Goal: Task Accomplishment & Management: Use online tool/utility

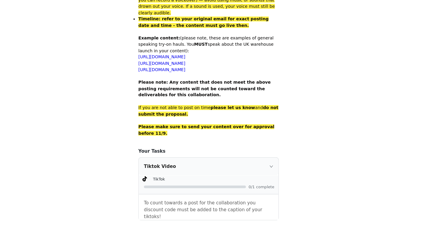
scroll to position [391, 0]
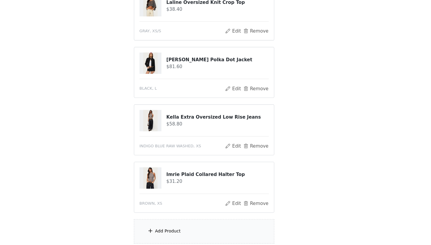
scroll to position [134, 0]
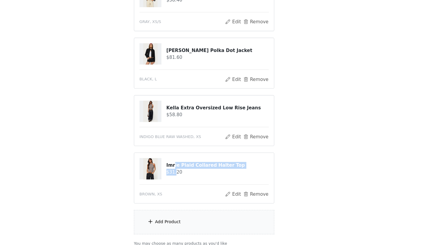
drag, startPoint x: 160, startPoint y: 152, endPoint x: 162, endPoint y: 158, distance: 6.1
click at [181, 169] on div "Imrie Plaid Collared Halter Top $31.20" at bounding box center [228, 175] width 94 height 13
click at [234, 195] on button "Edit" at bounding box center [241, 198] width 15 height 7
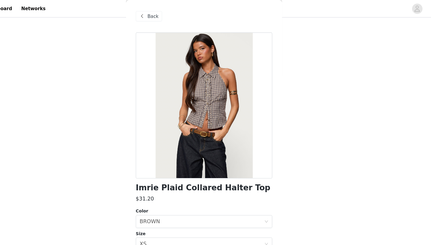
scroll to position [0, 0]
click at [163, 14] on span "Back" at bounding box center [168, 15] width 10 height 6
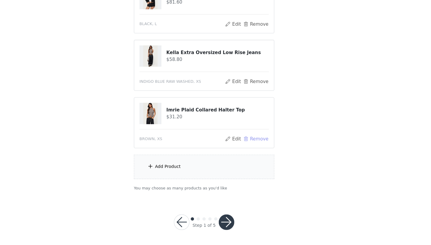
click at [251, 144] on button "Remove" at bounding box center [263, 147] width 24 height 7
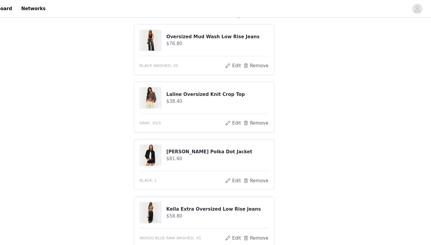
scroll to position [59, 0]
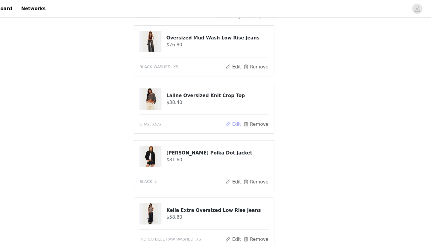
click at [234, 114] on button "Edit" at bounding box center [241, 114] width 15 height 7
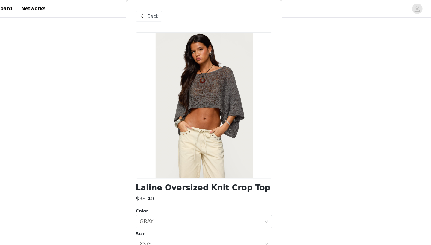
click at [155, 17] on span at bounding box center [158, 14] width 7 height 7
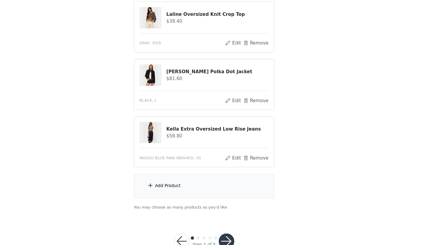
scroll to position [116, 0]
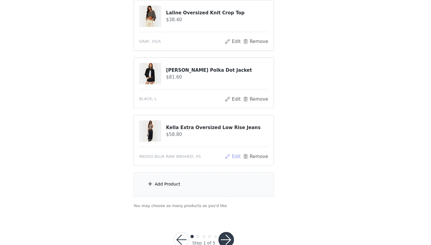
click at [234, 160] on button "Edit" at bounding box center [241, 163] width 15 height 7
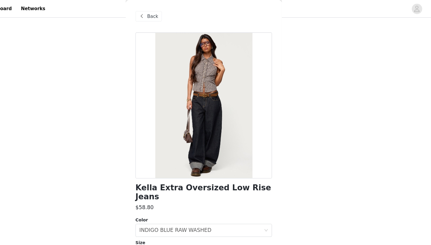
scroll to position [0, 0]
click at [163, 17] on span "Back" at bounding box center [168, 15] width 10 height 6
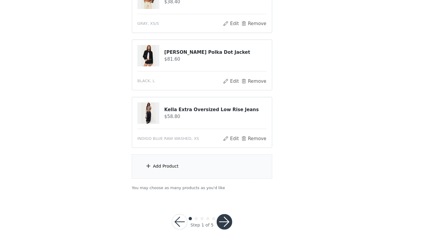
scroll to position [132, 0]
click at [168, 162] on div "Add Product" at bounding box center [215, 173] width 129 height 22
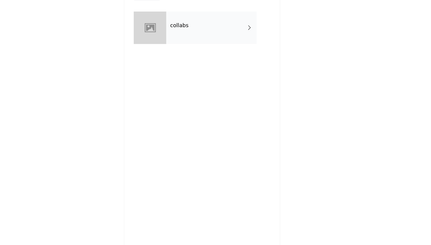
click at [186, 40] on h4 "collabs" at bounding box center [194, 42] width 17 height 5
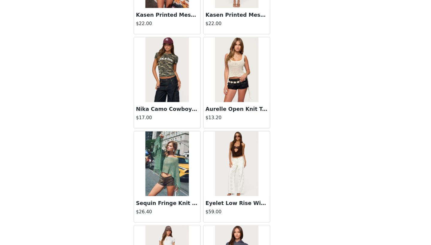
scroll to position [142, 0]
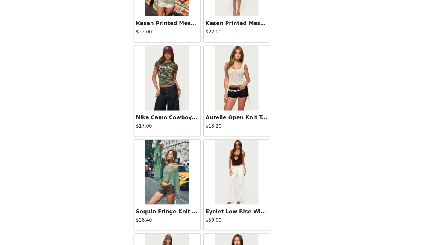
click at [219, 124] on h3 "Aurelle Open Knit Tank Top" at bounding box center [247, 127] width 57 height 7
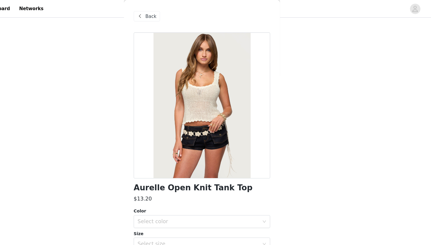
scroll to position [60, 0]
click at [155, 15] on span at bounding box center [158, 14] width 7 height 7
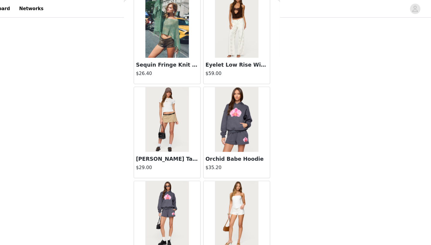
scroll to position [331, 0]
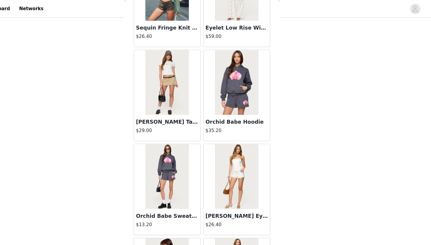
click at [163, 69] on img at bounding box center [183, 76] width 40 height 60
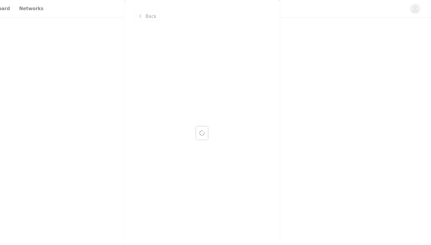
scroll to position [0, 0]
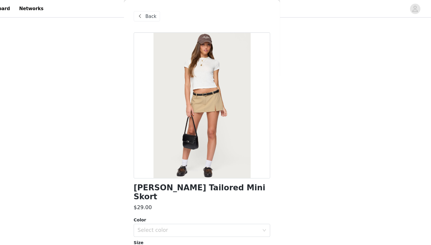
click at [153, 18] on div "Back" at bounding box center [165, 15] width 24 height 10
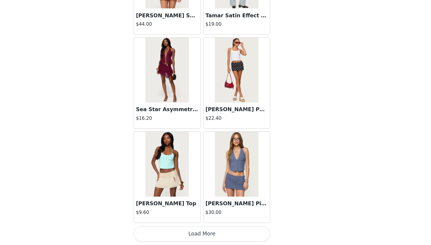
scroll to position [132, 0]
click at [195, 228] on button "Load More" at bounding box center [216, 235] width 126 height 14
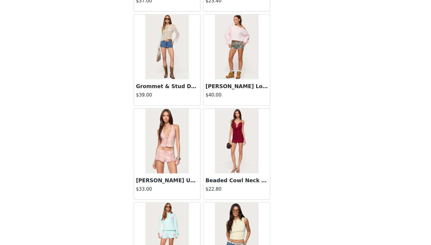
scroll to position [1213, 0]
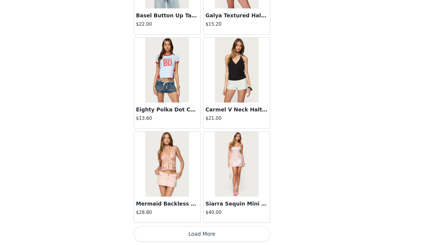
click at [183, 228] on button "Load More" at bounding box center [216, 235] width 126 height 14
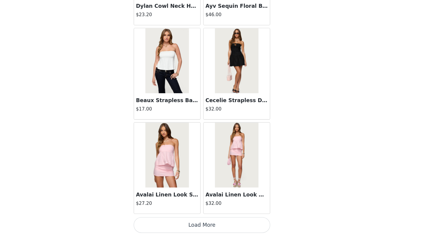
scroll to position [142, 0]
click at [178, 218] on button "Load More" at bounding box center [216, 225] width 126 height 14
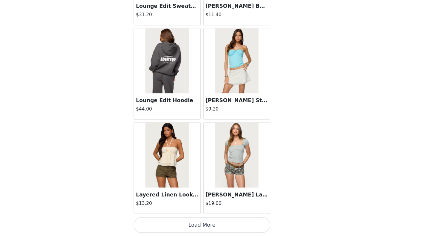
scroll to position [3278, 0]
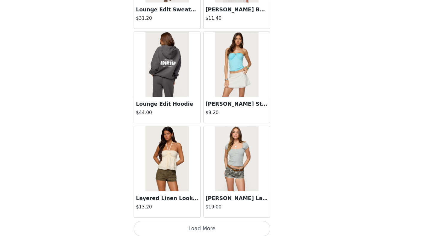
click at [199, 222] on button "Load More" at bounding box center [216, 229] width 126 height 14
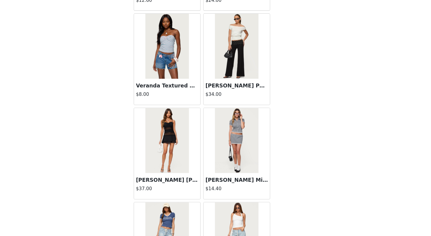
scroll to position [3989, 0]
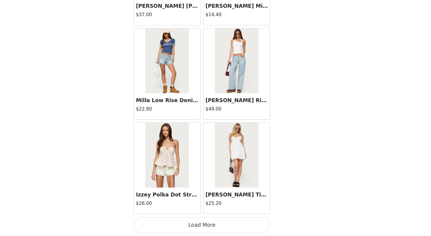
click at [179, 218] on button "Load More" at bounding box center [216, 225] width 126 height 14
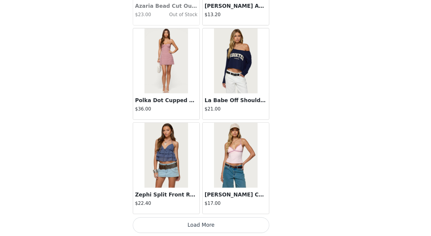
scroll to position [5016, 0]
click at [193, 218] on button "Load More" at bounding box center [216, 225] width 126 height 14
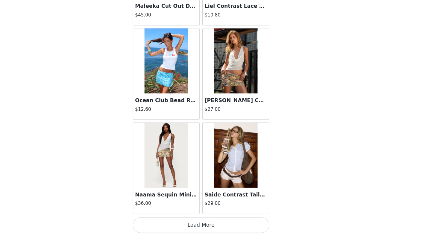
scroll to position [5884, 0]
click at [201, 218] on button "Load More" at bounding box center [216, 225] width 126 height 14
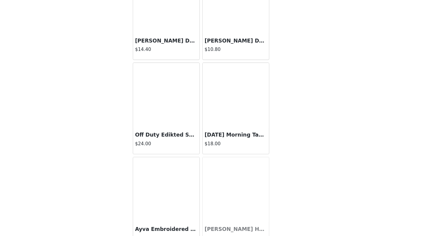
scroll to position [6722, 0]
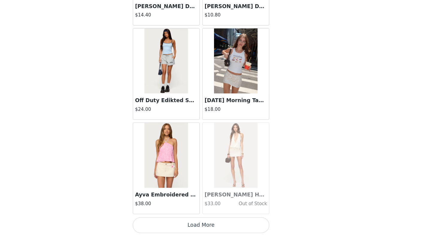
click at [204, 218] on button "Load More" at bounding box center [216, 225] width 126 height 14
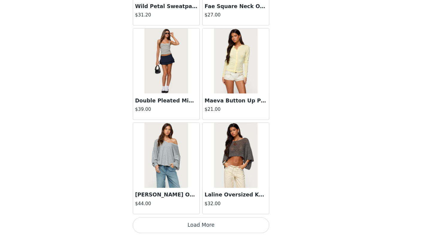
scroll to position [7618, 0]
click at [206, 218] on button "Load More" at bounding box center [216, 225] width 126 height 14
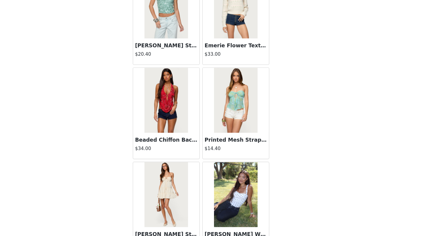
scroll to position [8364, 0]
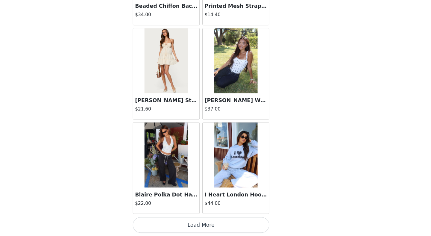
click at [211, 218] on button "Load More" at bounding box center [216, 225] width 126 height 14
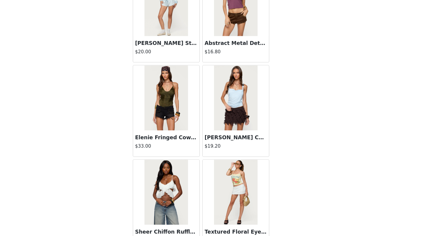
scroll to position [9322, 0]
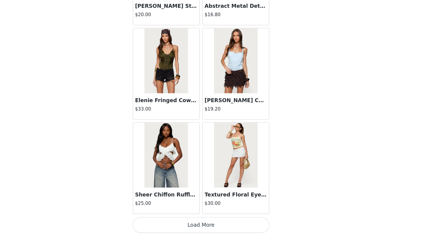
click at [186, 218] on button "Load More" at bounding box center [216, 225] width 126 height 14
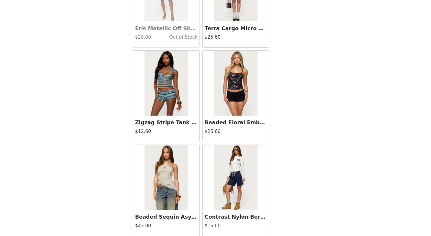
scroll to position [9768, 0]
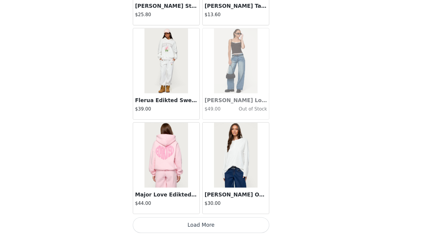
click at [191, 218] on button "Load More" at bounding box center [216, 225] width 126 height 14
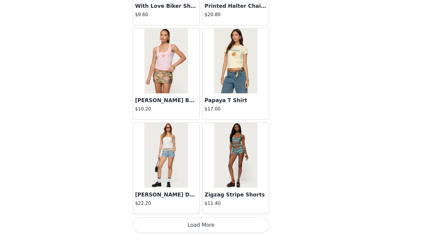
click at [193, 218] on button "Load More" at bounding box center [216, 225] width 126 height 14
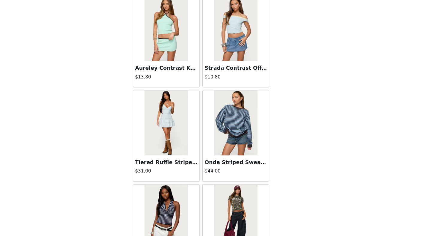
scroll to position [11900, 0]
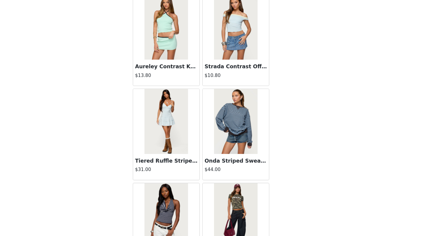
click at [227, 106] on img at bounding box center [247, 130] width 40 height 60
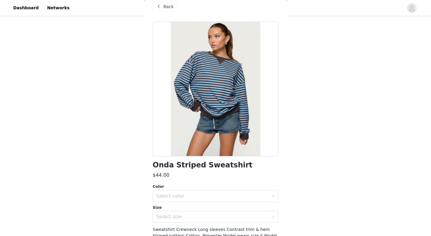
scroll to position [27, 0]
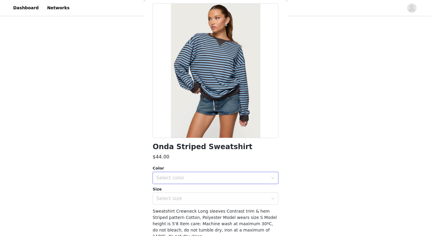
click at [201, 174] on div "Select color" at bounding box center [213, 177] width 115 height 11
click at [186, 187] on li "BLUE" at bounding box center [216, 191] width 126 height 10
click at [182, 198] on div "Select size" at bounding box center [212, 198] width 112 height 6
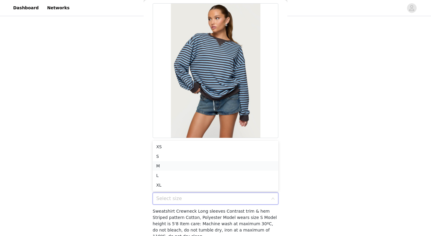
click at [169, 165] on li "M" at bounding box center [216, 166] width 126 height 10
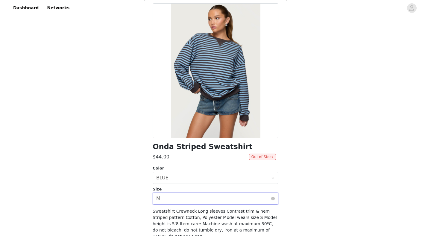
click at [173, 192] on div "Select size M" at bounding box center [216, 198] width 126 height 12
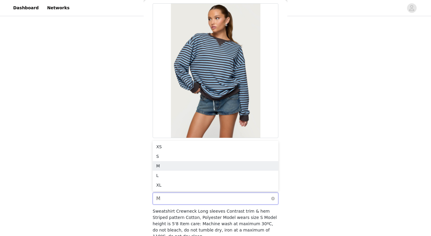
click at [173, 195] on div "Select size M" at bounding box center [213, 198] width 115 height 11
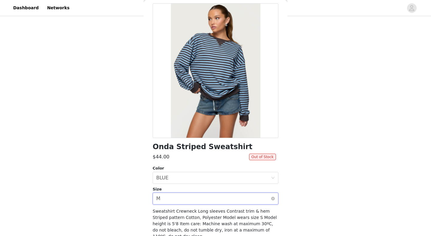
click at [174, 195] on div "Select size M" at bounding box center [213, 198] width 115 height 11
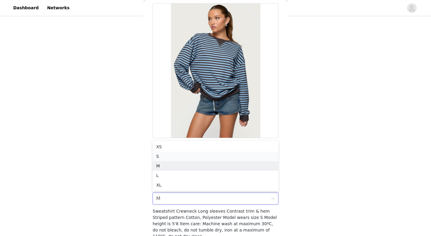
click at [162, 157] on li "S" at bounding box center [216, 156] width 126 height 10
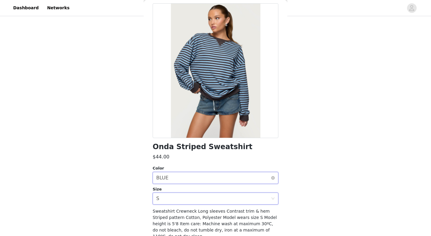
click at [172, 180] on div "Select color BLUE" at bounding box center [213, 177] width 115 height 11
click at [254, 142] on div "Onda Striped Sweatshirt $44.00 Color Select color BLUE Size Select size S Sweat…" at bounding box center [216, 133] width 126 height 261
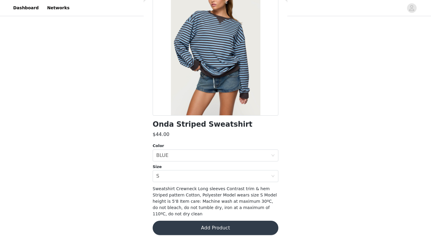
scroll to position [49, 0]
click at [239, 221] on button "Add Product" at bounding box center [216, 228] width 126 height 14
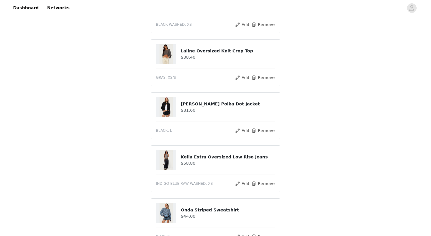
scroll to position [95, 0]
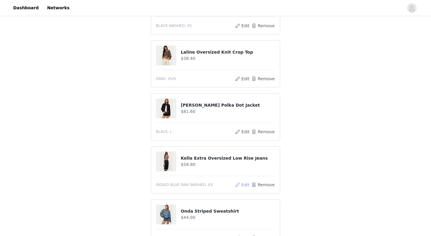
click at [242, 183] on button "Edit" at bounding box center [241, 184] width 15 height 7
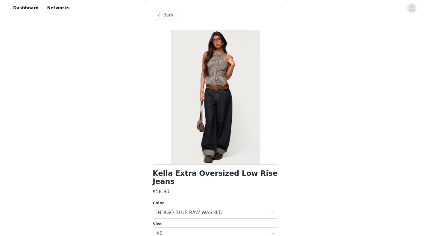
click at [159, 14] on span at bounding box center [158, 14] width 7 height 7
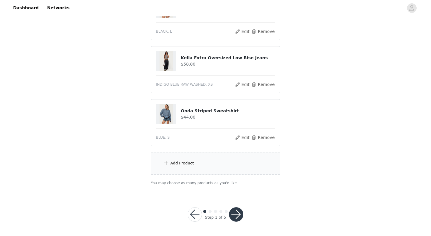
scroll to position [195, 0]
click at [195, 168] on div "Add Product" at bounding box center [215, 163] width 129 height 22
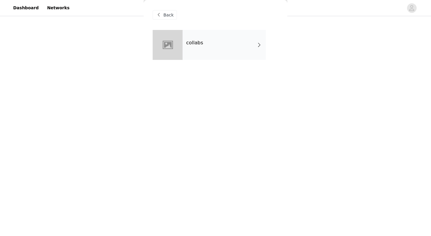
click at [231, 43] on div "collabs" at bounding box center [223, 45] width 83 height 30
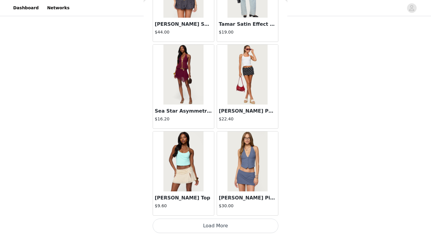
click at [220, 227] on button "Load More" at bounding box center [216, 225] width 126 height 14
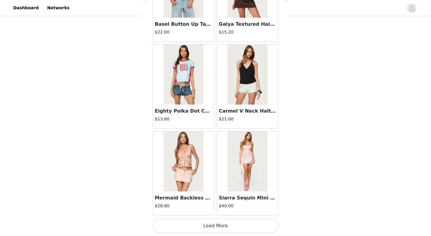
click at [219, 224] on button "Load More" at bounding box center [216, 225] width 126 height 14
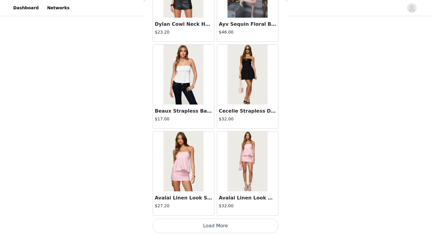
click at [217, 227] on button "Load More" at bounding box center [216, 225] width 126 height 14
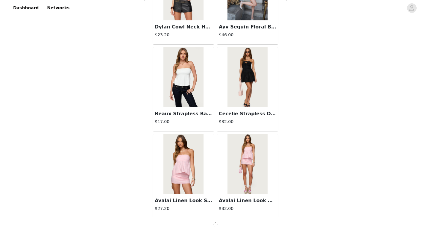
scroll to position [2412, 0]
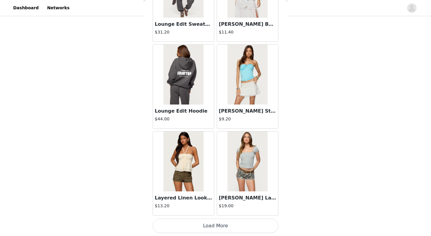
click at [220, 225] on button "Load More" at bounding box center [216, 225] width 126 height 14
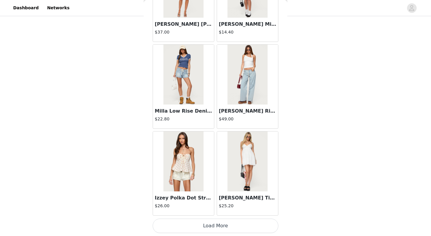
click at [220, 228] on button "Load More" at bounding box center [216, 225] width 126 height 14
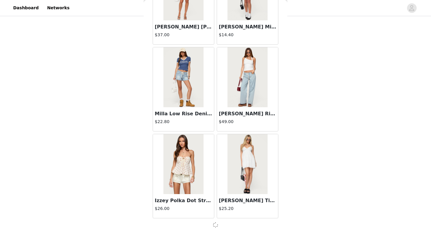
scroll to position [4146, 0]
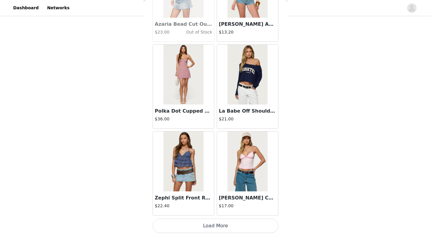
click at [222, 225] on button "Load More" at bounding box center [216, 225] width 126 height 14
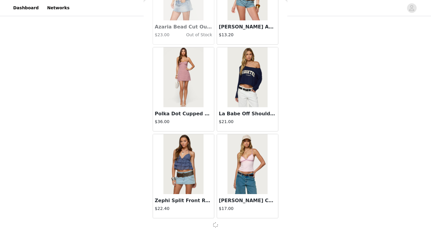
scroll to position [5014, 0]
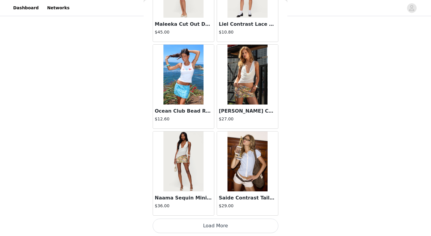
click at [218, 226] on button "Load More" at bounding box center [216, 225] width 126 height 14
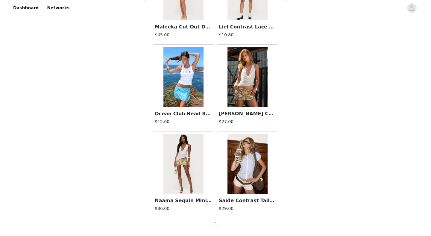
scroll to position [5881, 0]
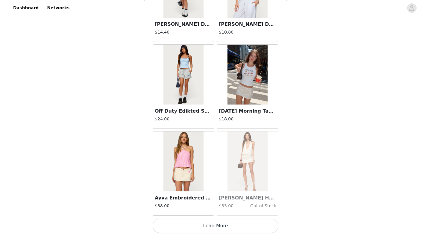
click at [215, 228] on button "Load More" at bounding box center [216, 225] width 126 height 14
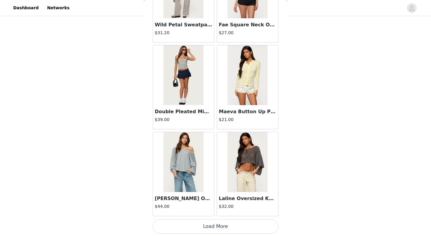
scroll to position [7618, 0]
click at [220, 225] on button "Load More" at bounding box center [216, 225] width 126 height 14
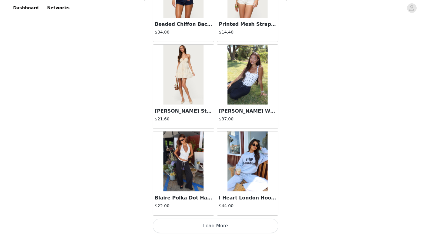
click at [220, 225] on button "Load More" at bounding box center [216, 225] width 126 height 14
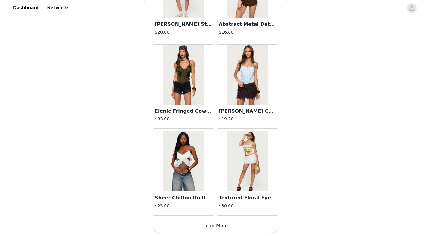
click at [215, 222] on button "Load More" at bounding box center [216, 225] width 126 height 14
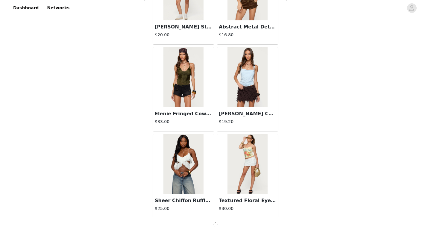
scroll to position [9351, 0]
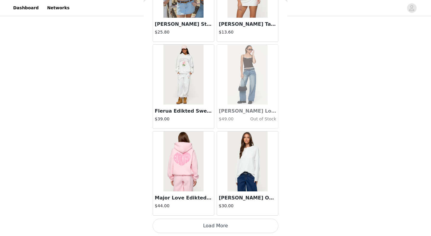
click at [220, 230] on button "Load More" at bounding box center [216, 225] width 126 height 14
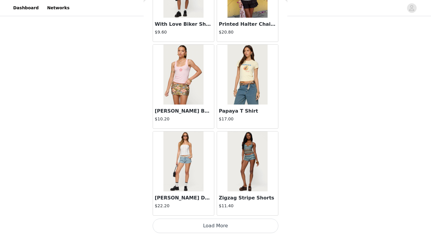
click at [221, 223] on button "Load More" at bounding box center [216, 225] width 126 height 14
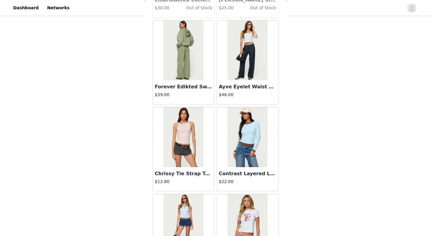
scroll to position [11656, 0]
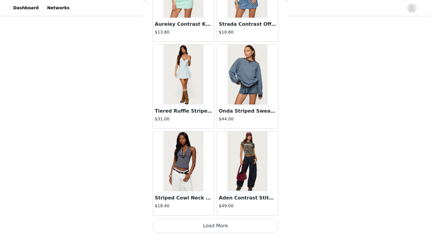
click at [227, 220] on button "Load More" at bounding box center [216, 225] width 126 height 14
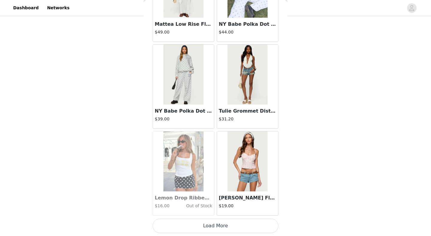
click at [220, 226] on button "Load More" at bounding box center [216, 225] width 126 height 14
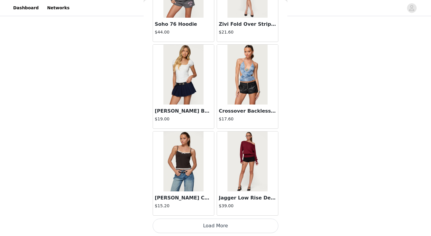
click at [231, 223] on button "Load More" at bounding box center [216, 225] width 126 height 14
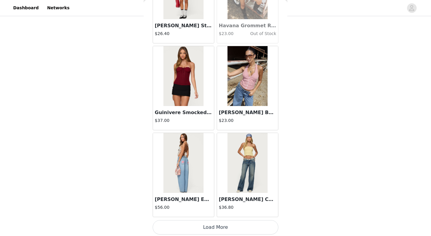
scroll to position [14557, 0]
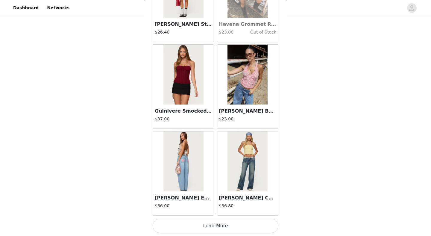
click at [205, 222] on button "Load More" at bounding box center [216, 225] width 126 height 14
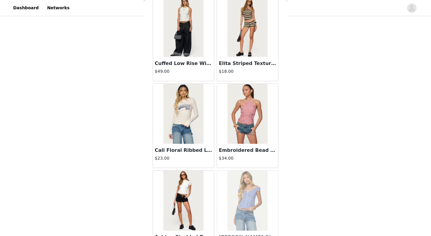
scroll to position [15037, 0]
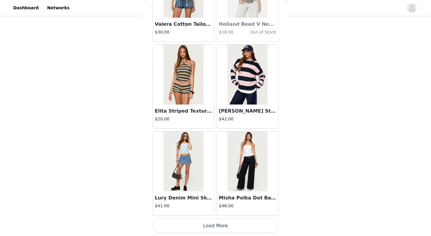
click at [223, 227] on button "Load More" at bounding box center [216, 225] width 126 height 14
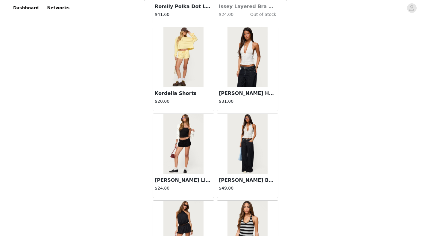
scroll to position [15890, 0]
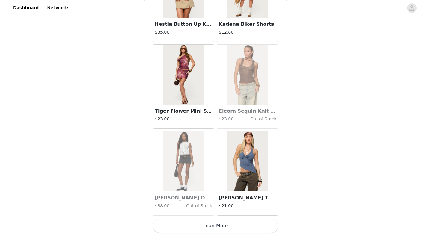
click at [224, 221] on button "Load More" at bounding box center [216, 225] width 126 height 14
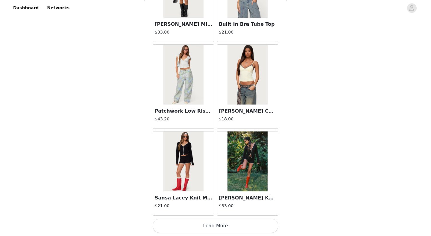
click at [228, 224] on button "Load More" at bounding box center [216, 225] width 126 height 14
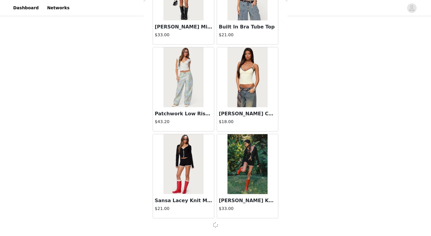
scroll to position [17157, 0]
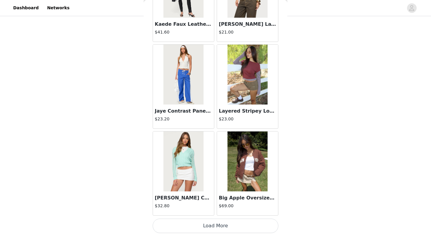
click at [224, 229] on button "Load More" at bounding box center [216, 225] width 126 height 14
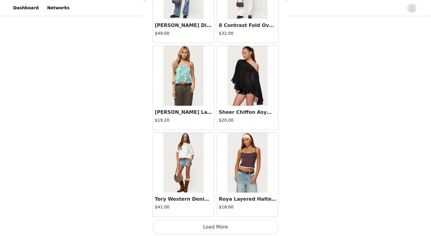
click at [218, 229] on button "Load More" at bounding box center [216, 227] width 126 height 14
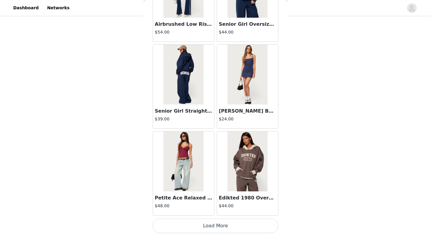
click at [220, 223] on button "Load More" at bounding box center [216, 225] width 126 height 14
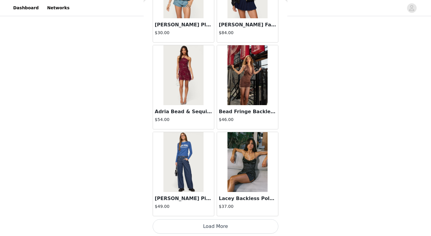
click at [216, 227] on button "Load More" at bounding box center [216, 226] width 126 height 14
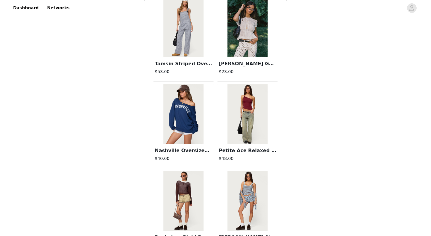
scroll to position [21285, 0]
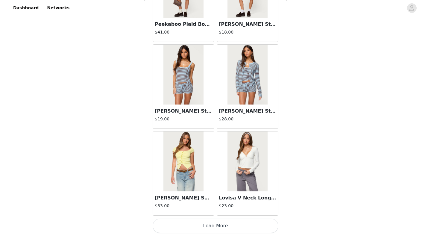
click at [222, 221] on button "Load More" at bounding box center [216, 225] width 126 height 14
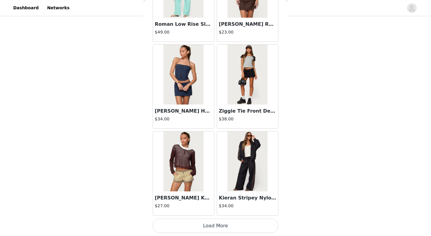
scroll to position [195, 0]
click at [222, 227] on button "Load More" at bounding box center [216, 225] width 126 height 14
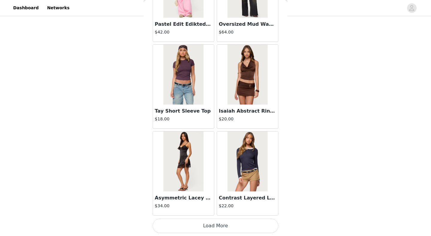
scroll to position [195, 0]
click at [208, 225] on button "Load More" at bounding box center [216, 225] width 126 height 14
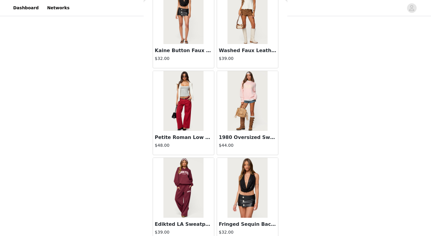
scroll to position [23985, 0]
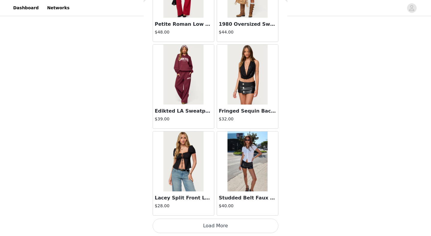
click at [216, 227] on button "Load More" at bounding box center [216, 225] width 126 height 14
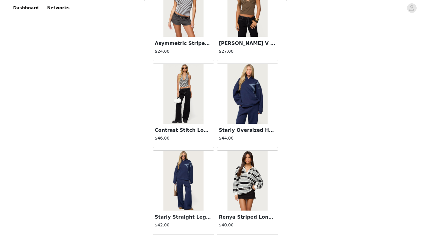
scroll to position [195, 0]
click at [245, 183] on img at bounding box center [247, 180] width 40 height 60
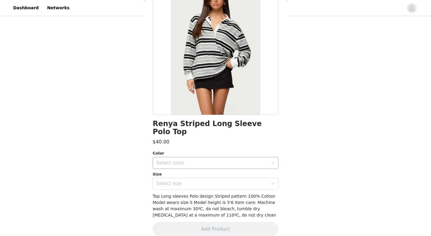
scroll to position [49, 0]
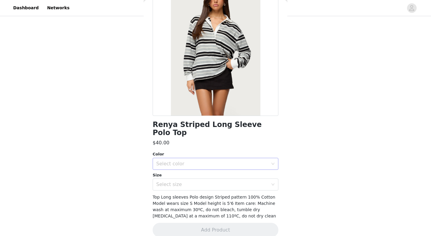
click at [227, 160] on div "Select color" at bounding box center [213, 163] width 115 height 11
click at [211, 167] on li "GRAY" at bounding box center [216, 169] width 126 height 10
click at [200, 181] on div "Select size" at bounding box center [212, 184] width 112 height 6
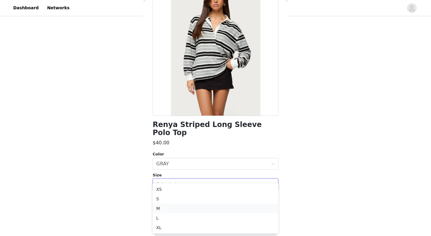
click at [180, 209] on li "M" at bounding box center [216, 208] width 126 height 10
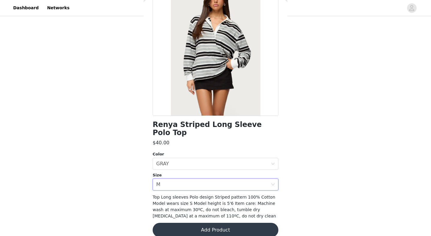
click at [188, 223] on button "Add Product" at bounding box center [216, 230] width 126 height 14
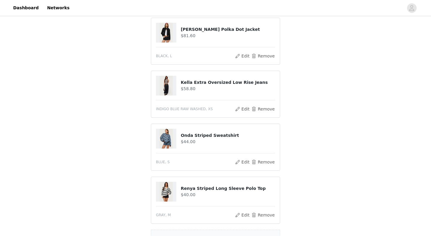
scroll to position [172, 0]
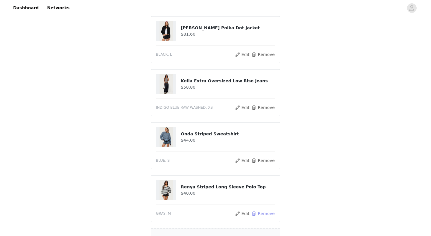
click at [260, 211] on button "Remove" at bounding box center [263, 213] width 24 height 7
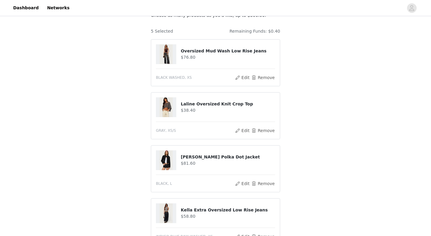
scroll to position [43, 0]
click at [245, 78] on button "Edit" at bounding box center [241, 77] width 15 height 7
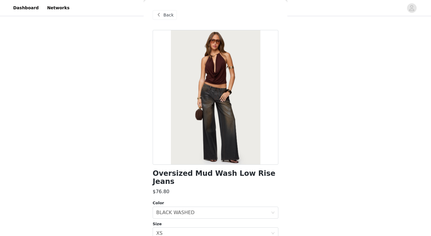
click at [170, 19] on div "Back" at bounding box center [165, 15] width 24 height 10
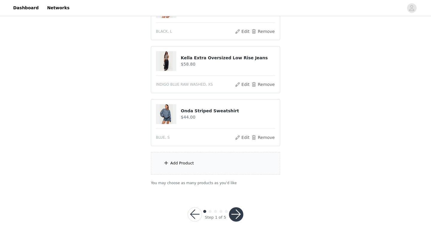
scroll to position [195, 0]
click at [239, 213] on button "button" at bounding box center [236, 214] width 14 height 14
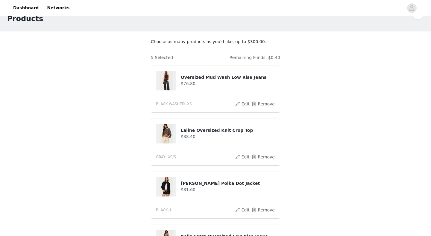
scroll to position [0, 0]
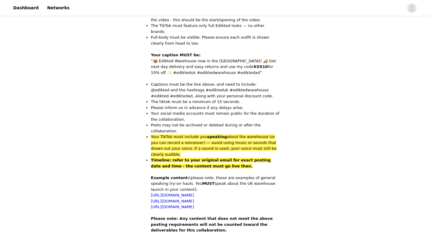
scroll to position [268, 0]
click at [194, 193] on link "[URL][DOMAIN_NAME]" at bounding box center [172, 195] width 43 height 4
